Goal: Use online tool/utility: Utilize a website feature to perform a specific function

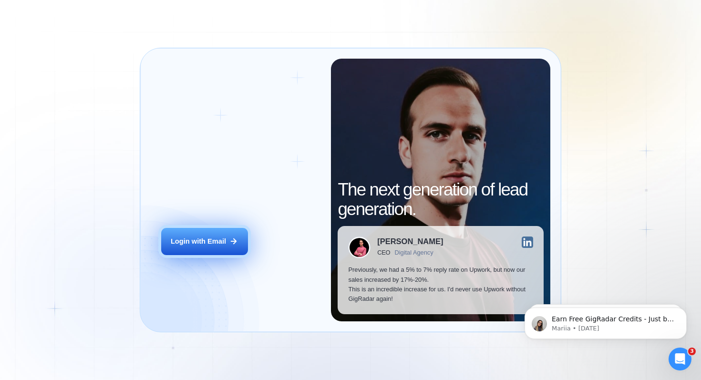
click at [203, 236] on button "Login with Email" at bounding box center [204, 241] width 87 height 27
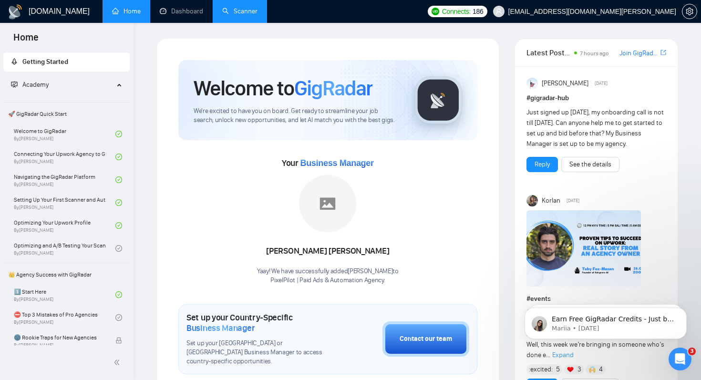
click at [243, 12] on link "Scanner" at bounding box center [239, 11] width 35 height 8
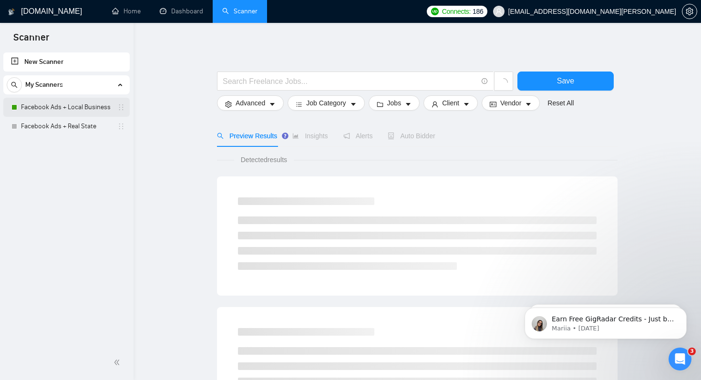
click at [102, 109] on link "Facebook Ads + Local Business" at bounding box center [66, 107] width 91 height 19
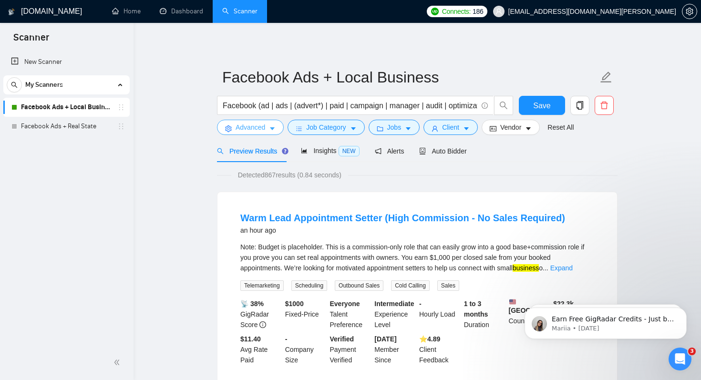
click at [271, 123] on button "Advanced" at bounding box center [250, 127] width 67 height 15
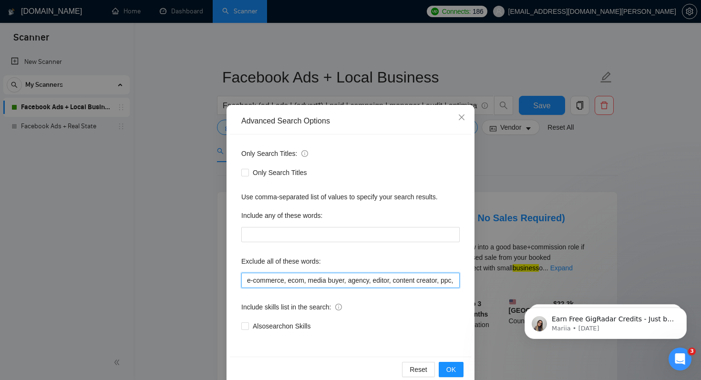
click at [297, 282] on input "e-commerce, ecom, media buyer, agency, editor, content creator, ppc, saas, star…" at bounding box center [350, 280] width 218 height 15
click at [365, 262] on div "Exclude all of these words:" at bounding box center [350, 263] width 218 height 19
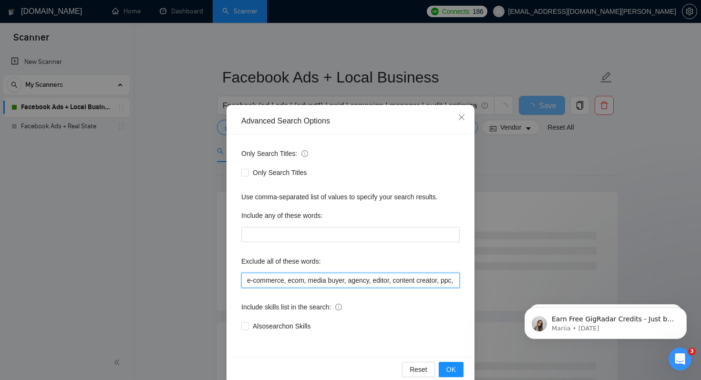
click at [372, 284] on input "e-commerce, ecom, media buyer, agency, editor, content creator, ppc, saas, star…" at bounding box center [350, 280] width 218 height 15
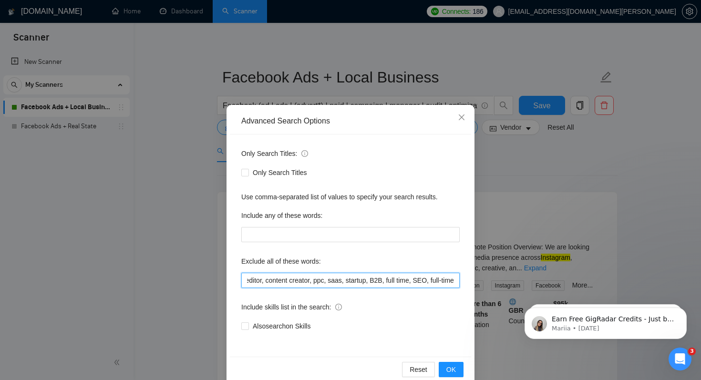
scroll to position [0, 142]
type input "e-commerce, ecom, media buyer, agency, editor, content creator, ppc, saas, star…"
click at [453, 371] on span "OK" at bounding box center [451, 369] width 10 height 10
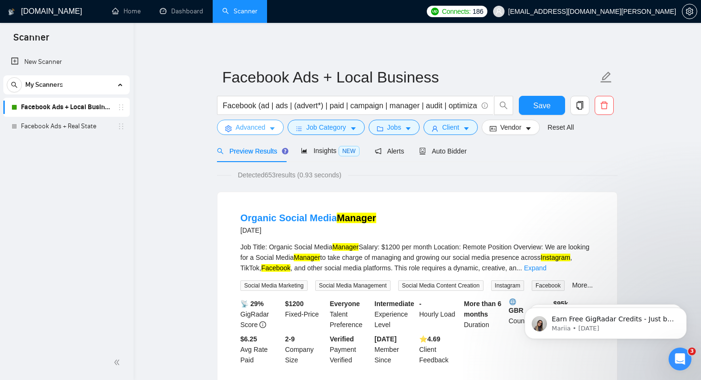
click at [257, 129] on span "Advanced" at bounding box center [251, 127] width 30 height 10
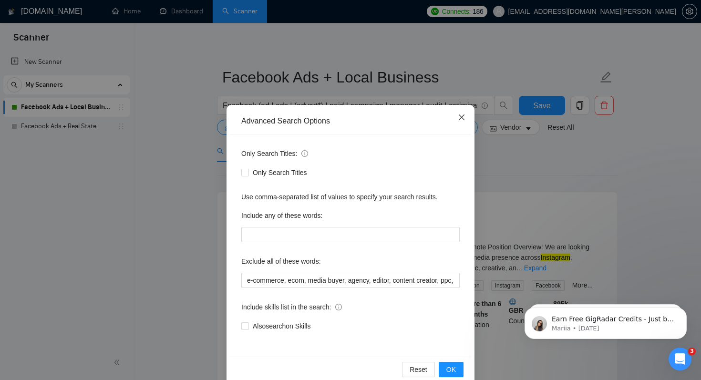
click at [462, 113] on span "Close" at bounding box center [462, 118] width 26 height 26
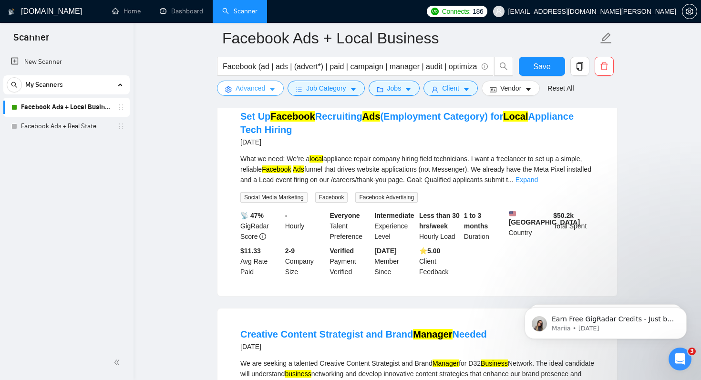
scroll to position [305, 0]
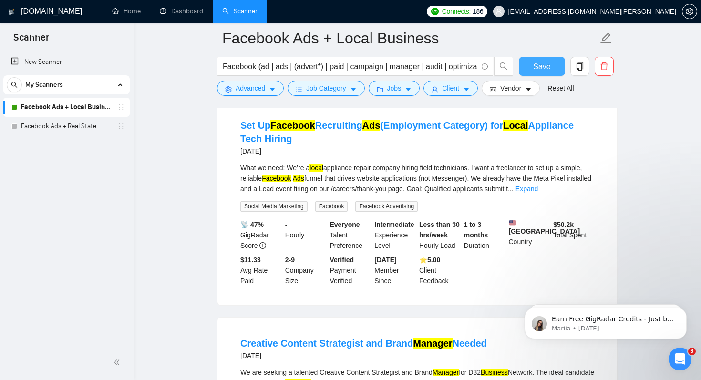
click at [550, 71] on span "Save" at bounding box center [541, 67] width 17 height 12
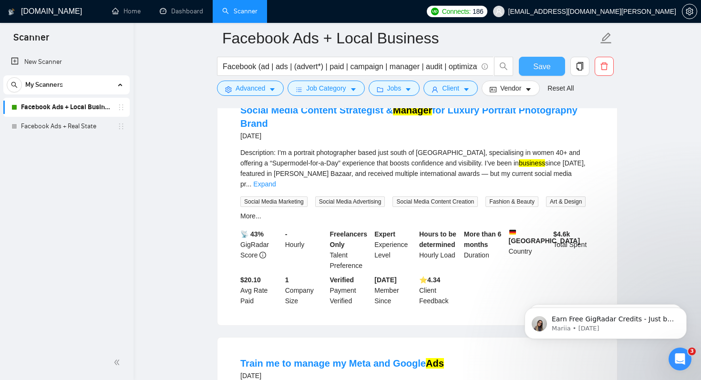
scroll to position [1162, 0]
click at [276, 187] on link "Expand" at bounding box center [264, 184] width 22 height 8
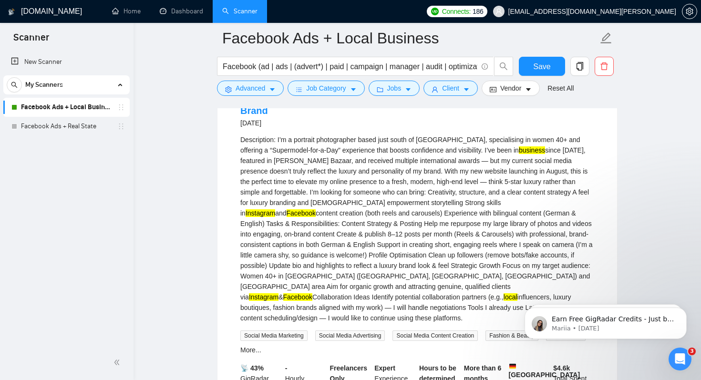
scroll to position [1176, 0]
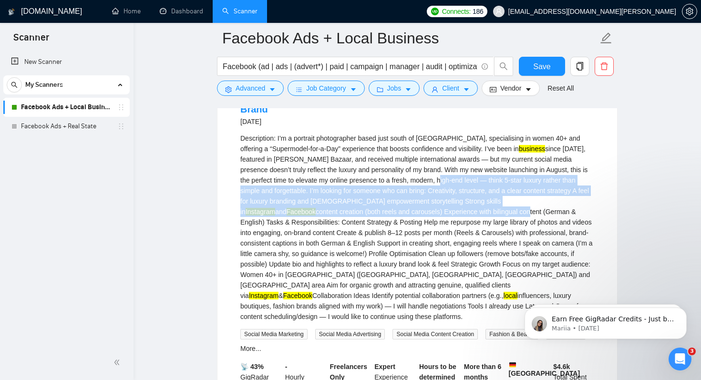
drag, startPoint x: 458, startPoint y: 194, endPoint x: 436, endPoint y: 231, distance: 42.8
click at [436, 231] on div "Description: I’m a portrait photographer based just south of [GEOGRAPHIC_DATA],…" at bounding box center [417, 227] width 354 height 189
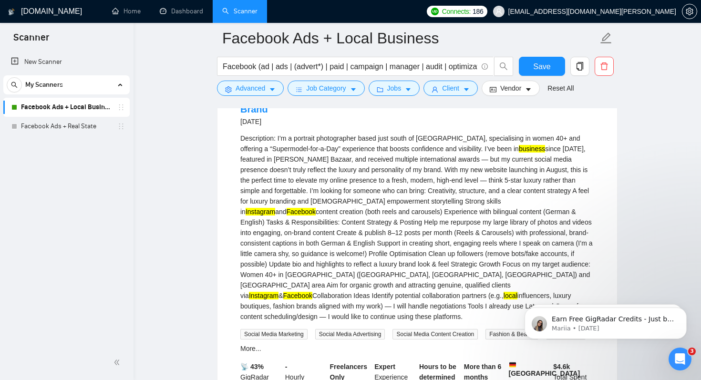
click at [441, 243] on div "Description: I’m a portrait photographer based just south of [GEOGRAPHIC_DATA],…" at bounding box center [417, 227] width 354 height 189
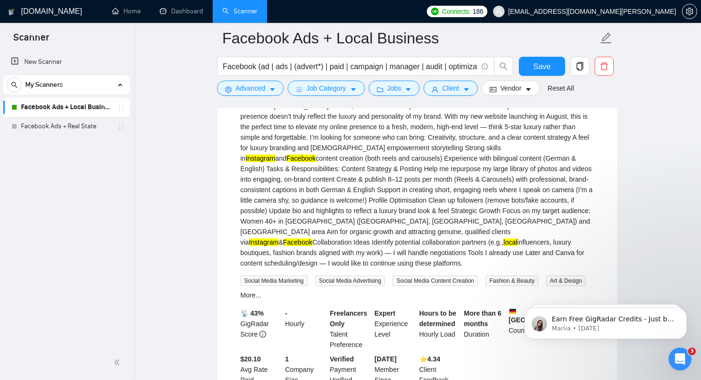
scroll to position [1230, 0]
